Goal: Information Seeking & Learning: Learn about a topic

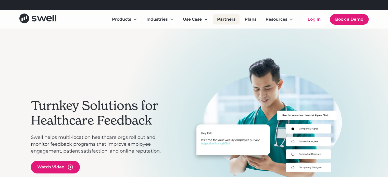
click at [230, 22] on link "Partners" at bounding box center [226, 19] width 27 height 10
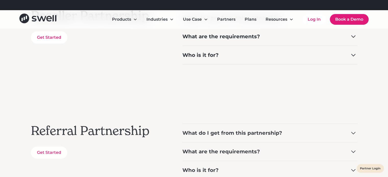
scroll to position [102, 0]
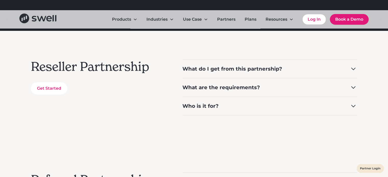
click at [350, 69] on icon at bounding box center [353, 69] width 8 height 8
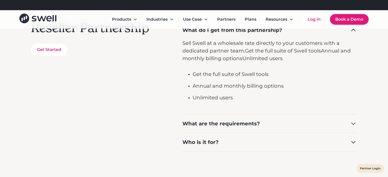
scroll to position [153, 0]
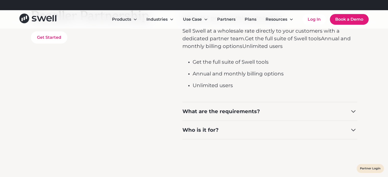
click at [252, 113] on div "What are the requirements?" at bounding box center [221, 111] width 78 height 7
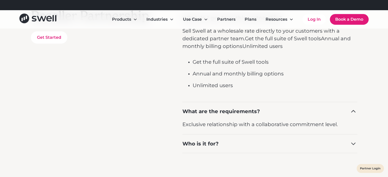
click at [234, 148] on div "Who is it for?" at bounding box center [269, 143] width 175 height 19
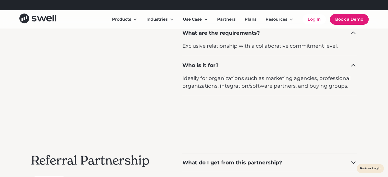
scroll to position [230, 0]
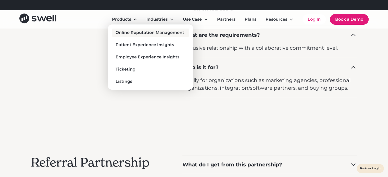
click at [131, 33] on div "Online Reputation Management" at bounding box center [150, 33] width 69 height 6
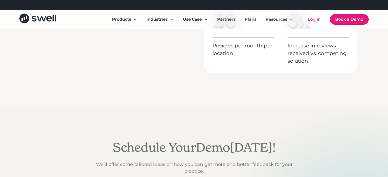
scroll to position [2373, 0]
